Goal: Check status: Check status

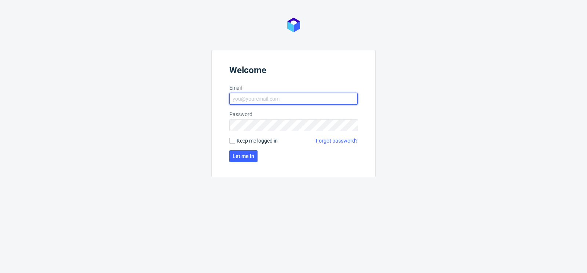
type input "matteo.corsico@packhelp.com"
click at [232, 145] on form "Welcome Email matteo.corsico@packhelp.com Password Keep me logged in Forgot pas…" at bounding box center [293, 113] width 164 height 127
click at [232, 140] on input "Keep me logged in" at bounding box center [232, 141] width 6 height 6
checkbox input "true"
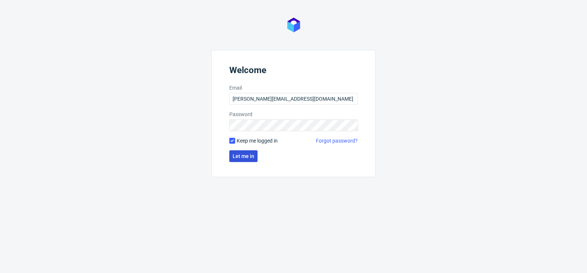
click at [251, 154] on span "Let me in" at bounding box center [244, 155] width 22 height 5
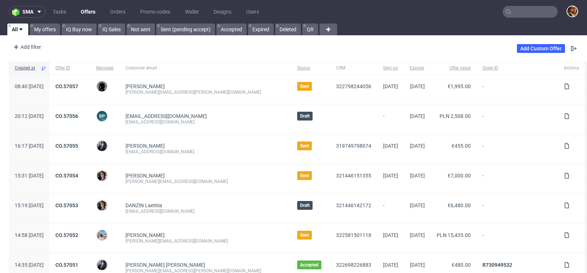
click at [522, 12] on input "text" at bounding box center [530, 12] width 55 height 12
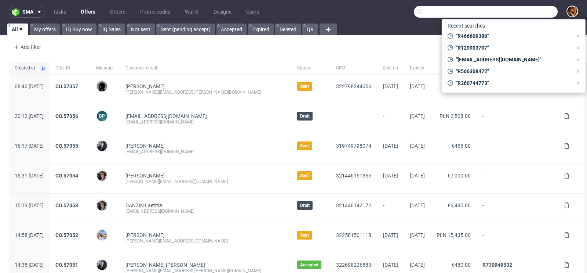
paste input "klara.sheehan@nykgroup.com"
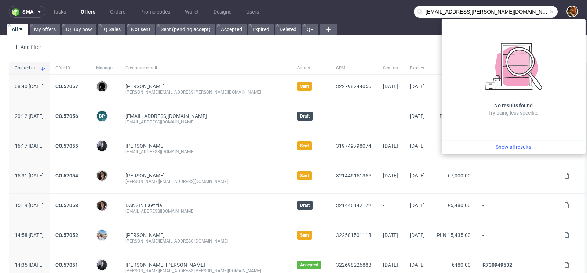
type input "klara.sheehan@nykgroup.com"
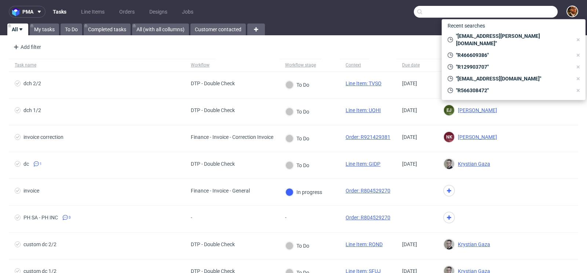
click at [514, 10] on input "text" at bounding box center [486, 12] width 144 height 12
paste input "R466609386"
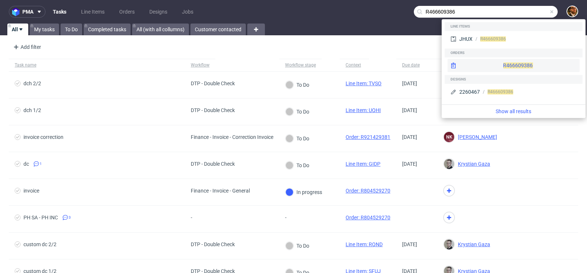
type input "R466609386"
click at [507, 62] on div "R466609386" at bounding box center [514, 65] width 132 height 13
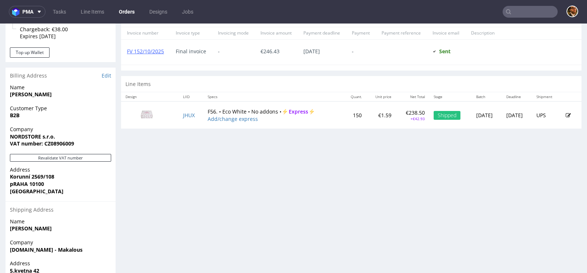
scroll to position [338, 0]
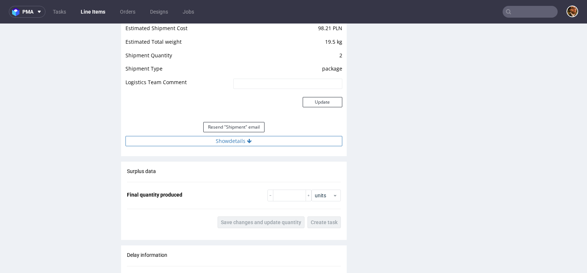
click at [237, 146] on button "Show details" at bounding box center [234, 141] width 217 height 10
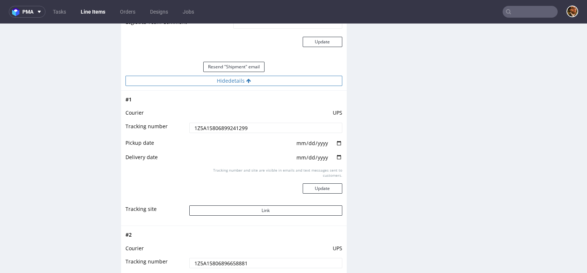
scroll to position [852, 0]
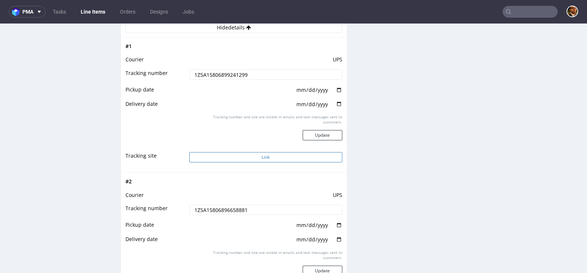
click at [255, 162] on button "Link" at bounding box center [265, 157] width 153 height 10
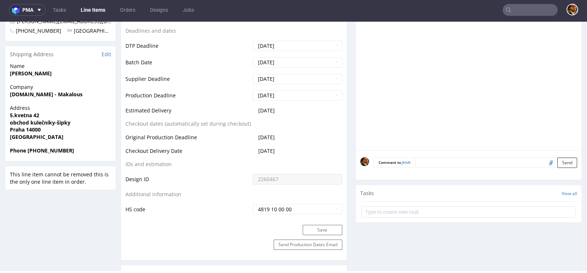
scroll to position [0, 0]
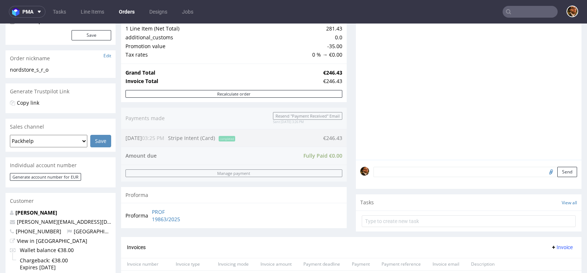
scroll to position [211, 0]
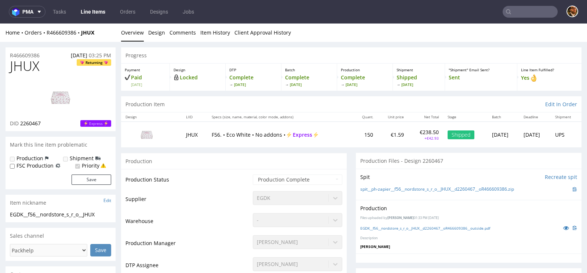
scroll to position [114, 0]
